Goal: Find specific page/section: Find specific page/section

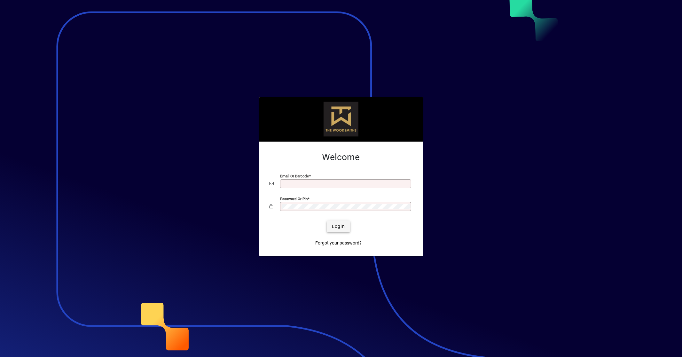
type input "**********"
drag, startPoint x: 331, startPoint y: 231, endPoint x: 329, endPoint y: 225, distance: 6.3
click at [226, 156] on span "submit" at bounding box center [338, 226] width 23 height 15
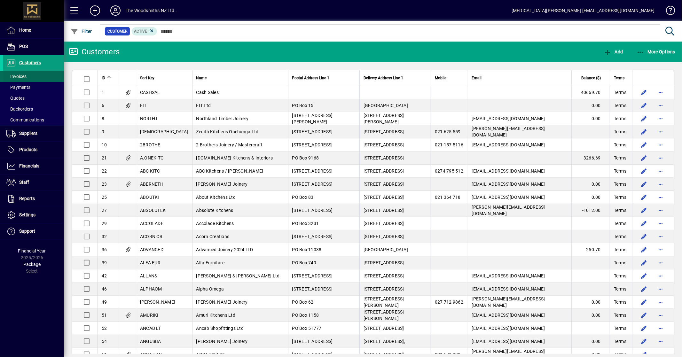
click at [22, 78] on span "Invoices" at bounding box center [16, 76] width 20 height 5
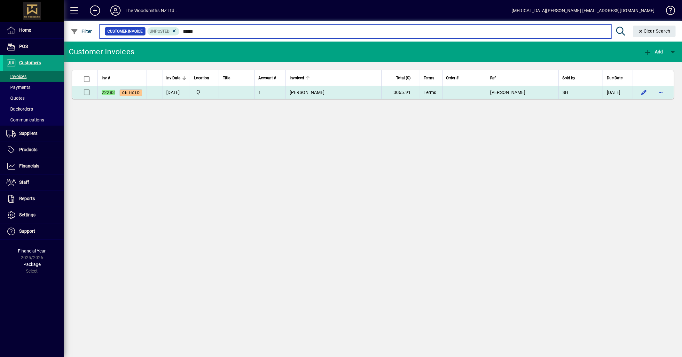
type input "*****"
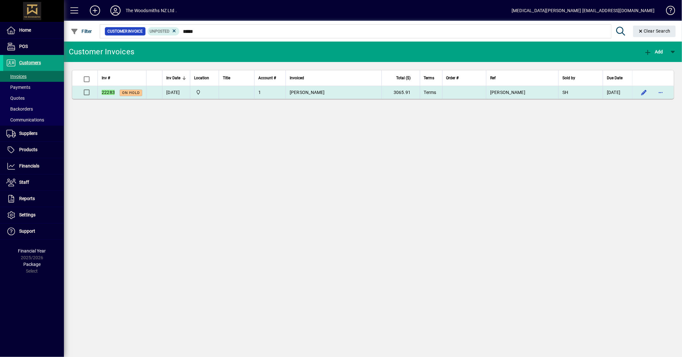
click at [343, 91] on td "[PERSON_NAME]" at bounding box center [334, 92] width 96 height 13
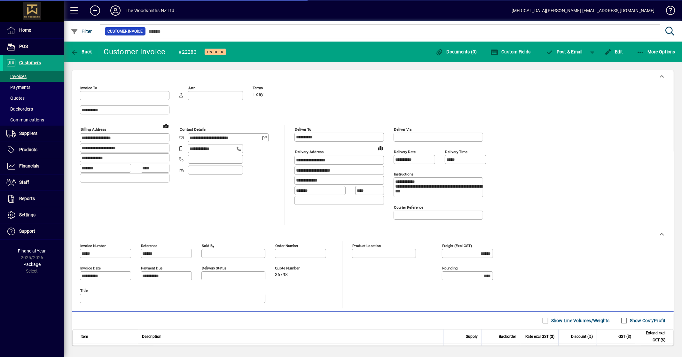
type input "**********"
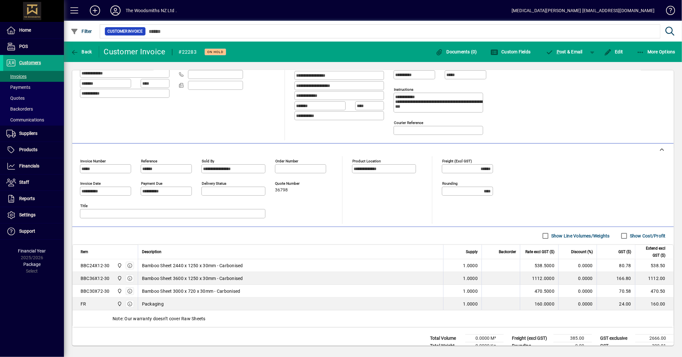
scroll to position [95, 0]
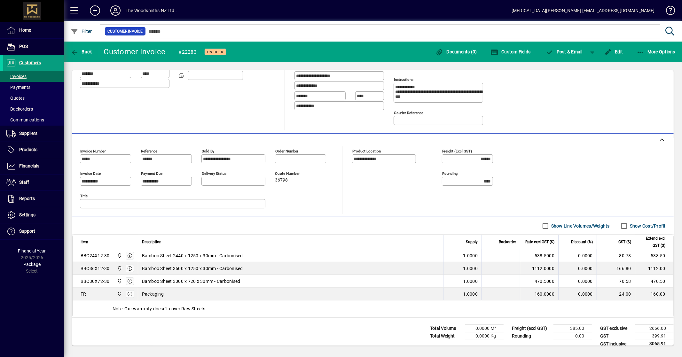
drag, startPoint x: 215, startPoint y: 319, endPoint x: 104, endPoint y: 318, distance: 110.7
click at [104, 317] on div "Note: Our warranty doesn’t cover Raw Sheets" at bounding box center [373, 309] width 601 height 17
copy div "Note: Our warranty doesn’t cover Raw Sheets"
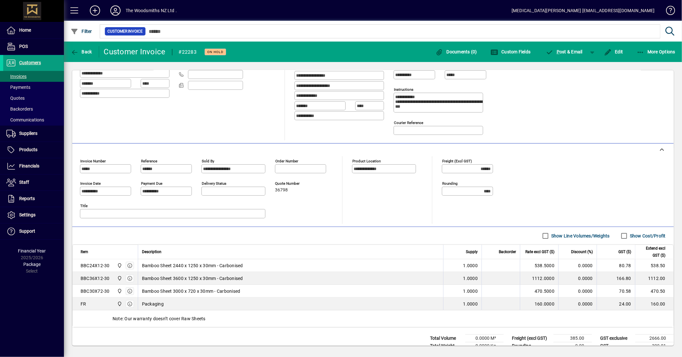
scroll to position [111, 0]
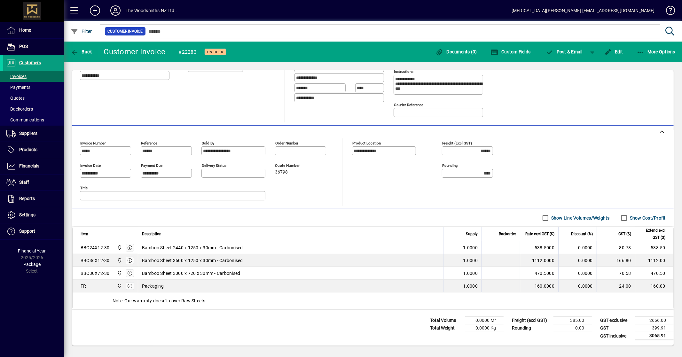
click at [219, 295] on div "Note: Our warranty doesn’t cover Raw Sheets" at bounding box center [373, 301] width 601 height 17
drag, startPoint x: 215, startPoint y: 299, endPoint x: 106, endPoint y: 301, distance: 108.5
click at [106, 301] on div "Note: Our warranty doesn’t cover Raw Sheets" at bounding box center [373, 301] width 601 height 17
copy div "Note: Our warranty doesn’t cover Raw Sheets"
